Goal: Transaction & Acquisition: Purchase product/service

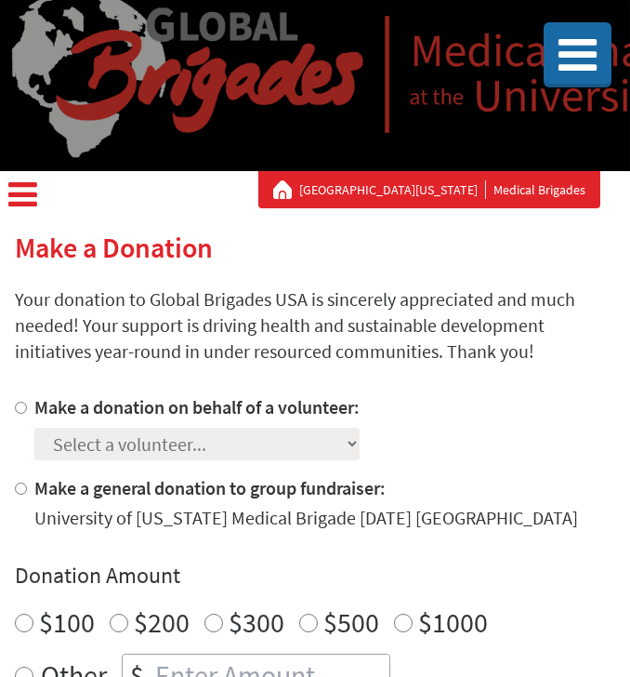
scroll to position [130, 0]
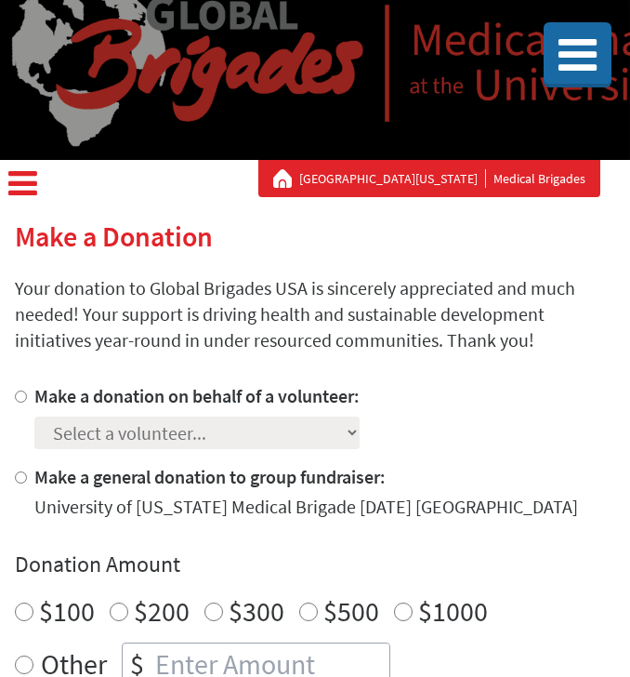
click at [22, 187] on icon at bounding box center [22, 183] width 29 height 33
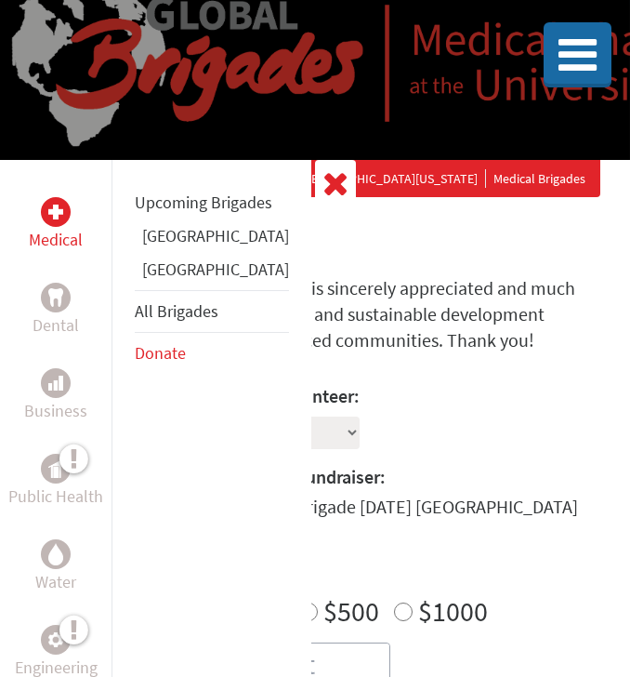
click at [172, 246] on link "[GEOGRAPHIC_DATA]" at bounding box center [215, 235] width 147 height 21
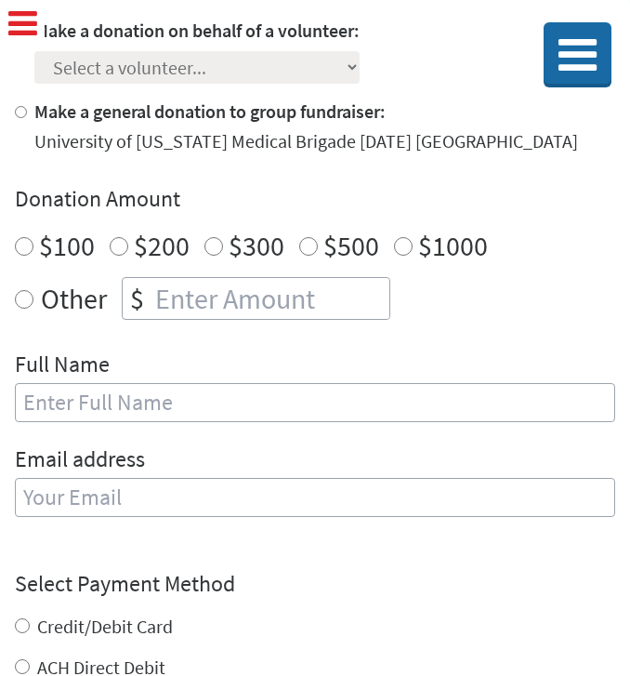
scroll to position [60, 0]
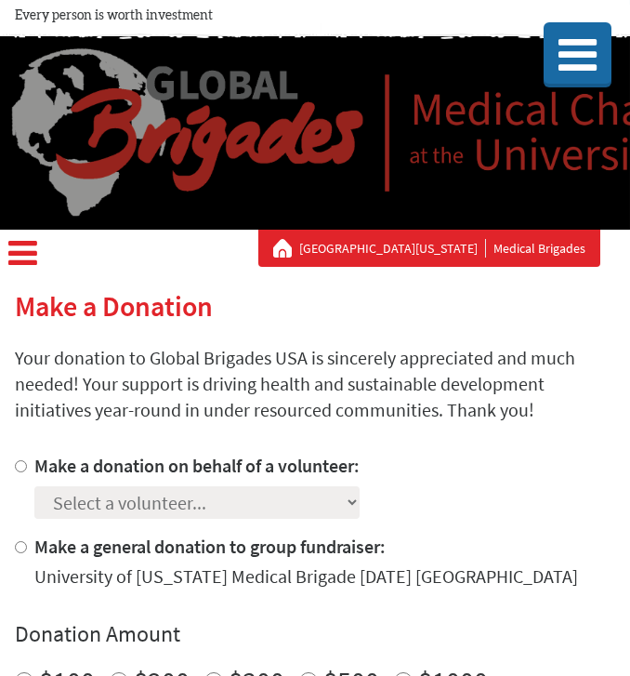
click at [20, 250] on icon at bounding box center [22, 253] width 29 height 33
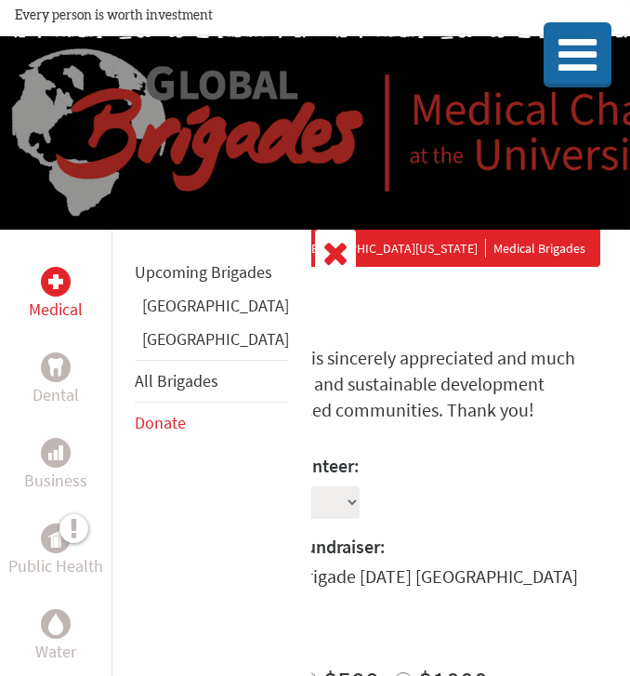
click at [156, 316] on link "[GEOGRAPHIC_DATA]" at bounding box center [215, 305] width 147 height 21
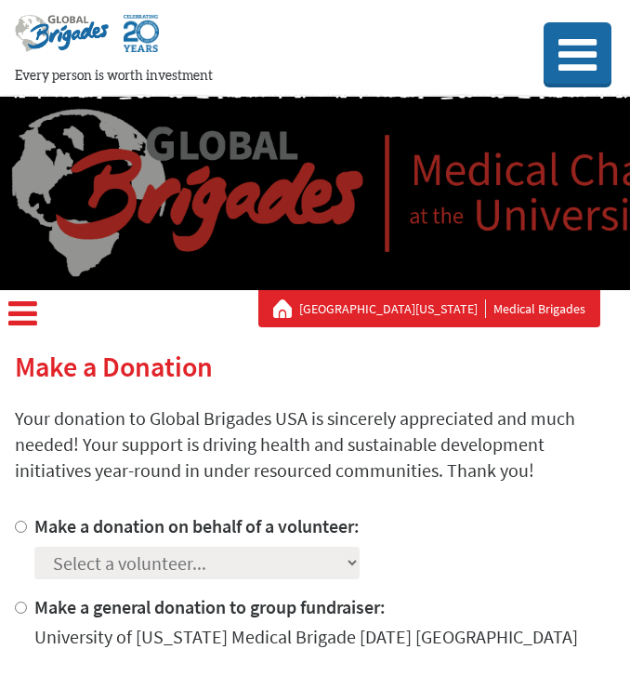
click at [20, 314] on icon at bounding box center [22, 314] width 29 height 33
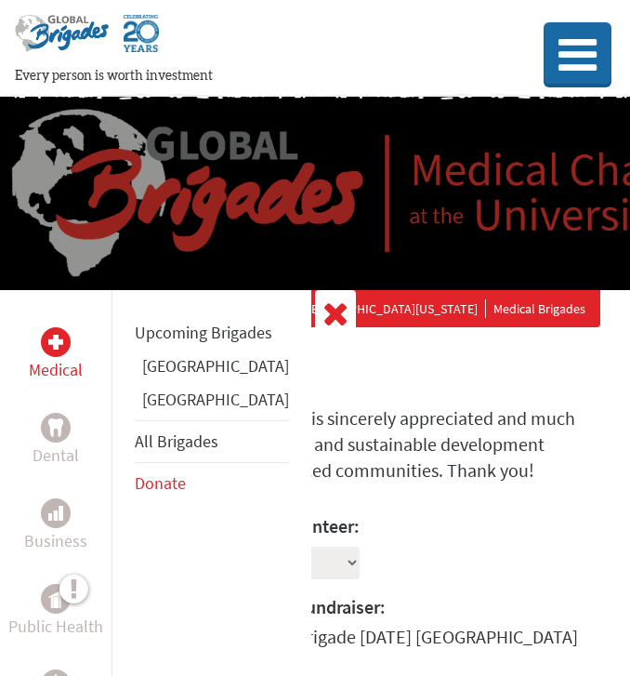
click at [179, 377] on link "[GEOGRAPHIC_DATA]" at bounding box center [215, 365] width 147 height 21
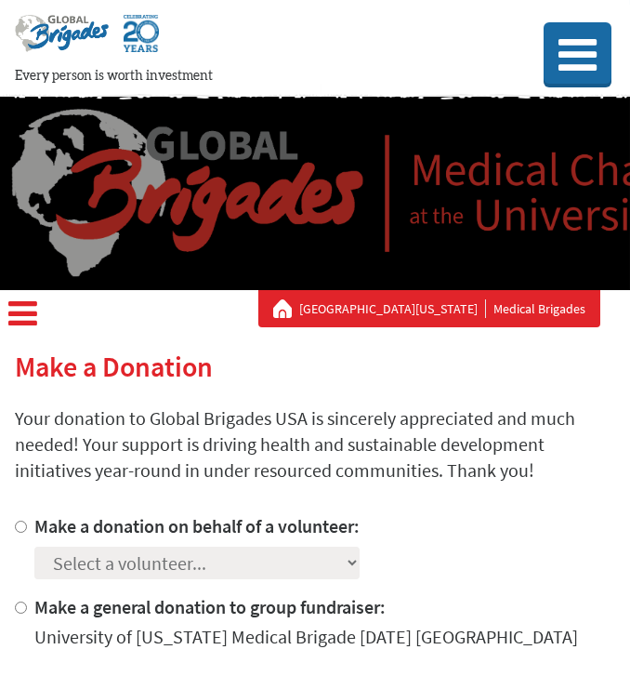
click at [20, 324] on icon at bounding box center [22, 314] width 29 height 33
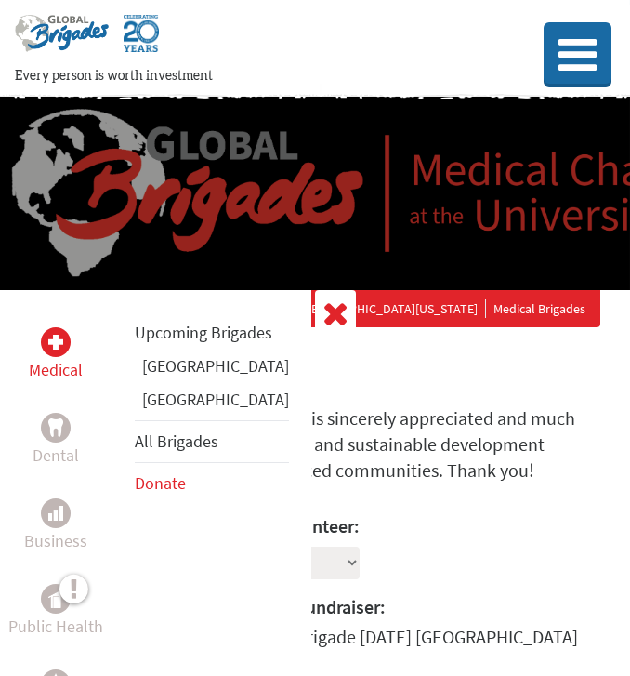
click at [155, 377] on link "[GEOGRAPHIC_DATA]" at bounding box center [215, 365] width 147 height 21
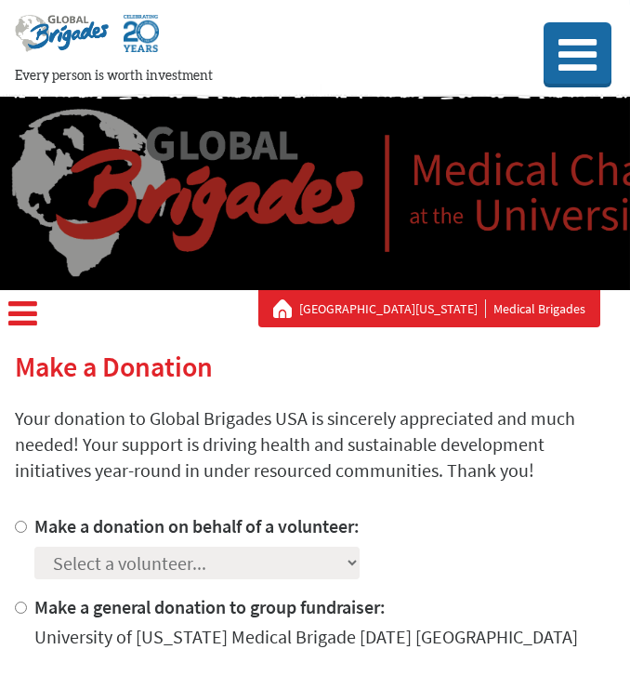
click at [27, 303] on icon at bounding box center [22, 314] width 29 height 33
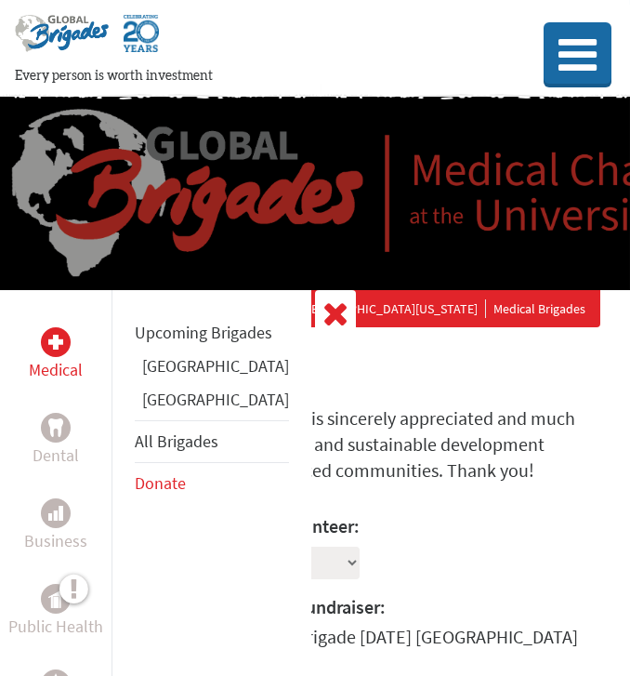
click at [178, 377] on link "[GEOGRAPHIC_DATA]" at bounding box center [215, 365] width 147 height 21
